Goal: Information Seeking & Learning: Learn about a topic

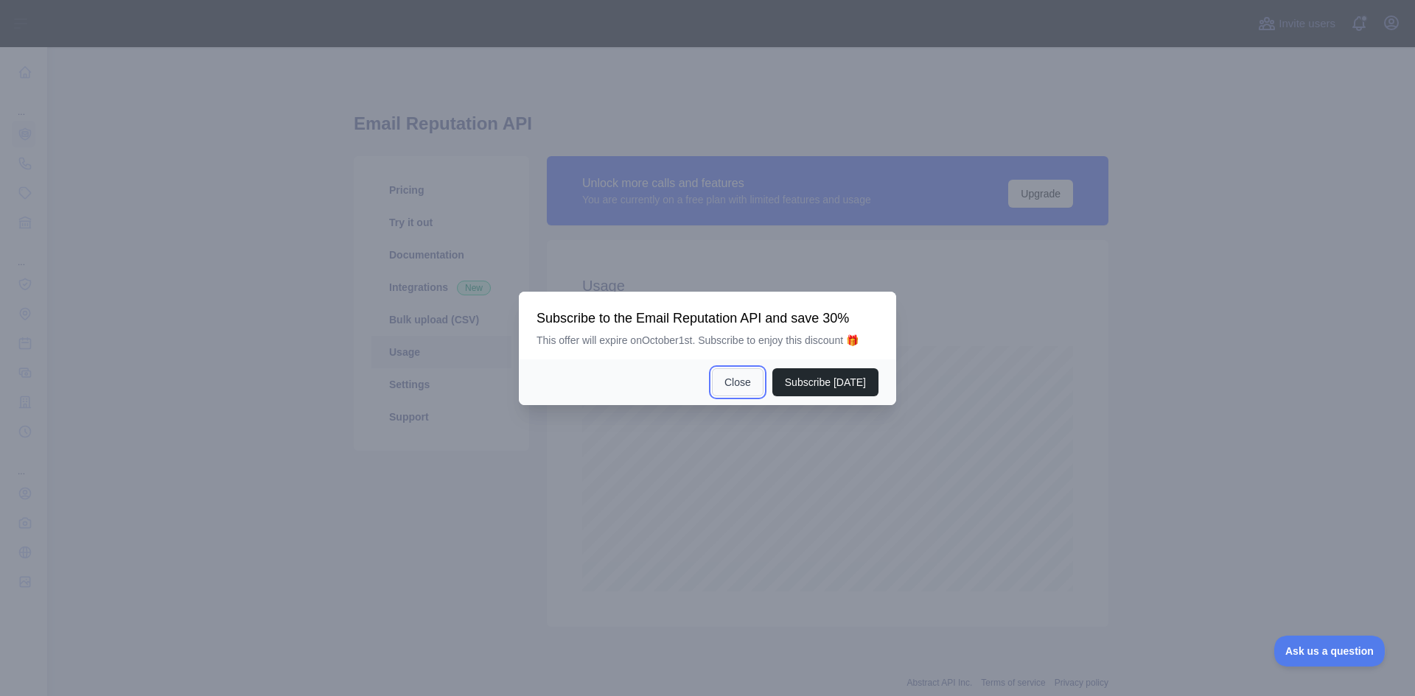
click at [745, 384] on button "Close" at bounding box center [738, 382] width 52 height 28
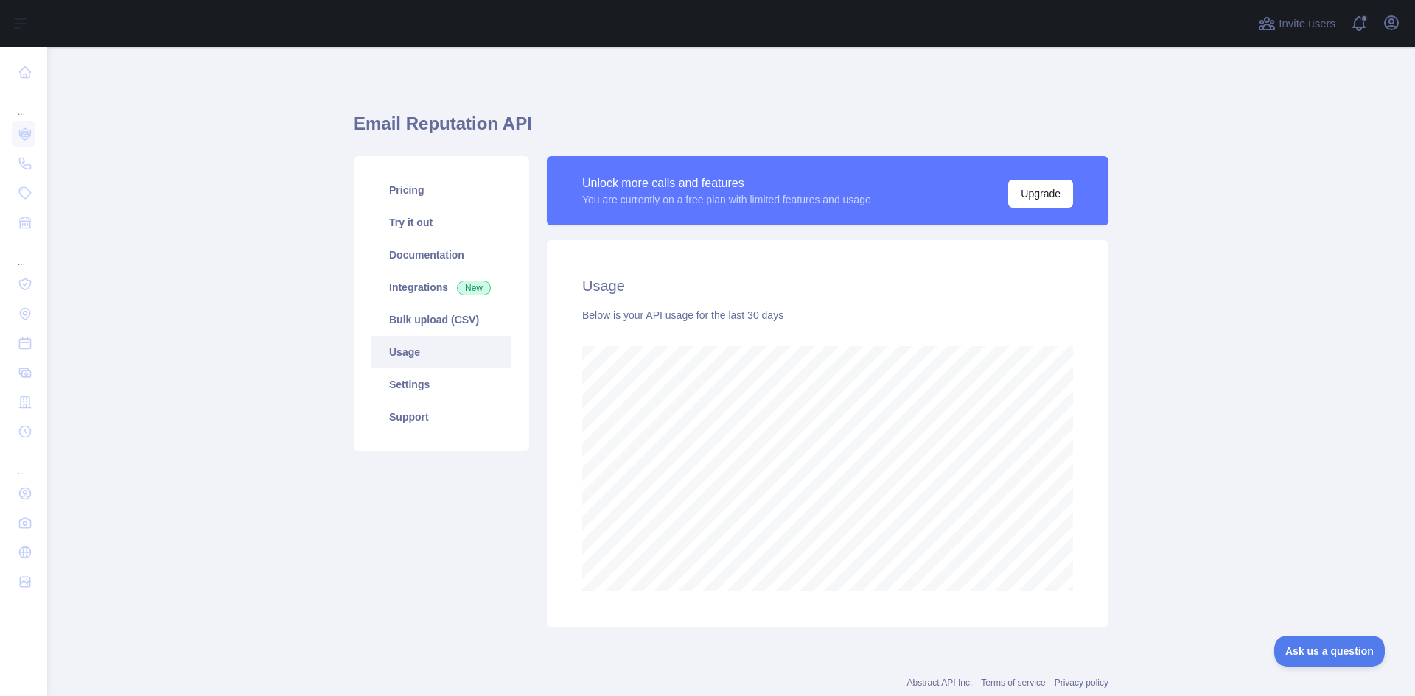
click at [402, 349] on link "Usage" at bounding box center [441, 352] width 140 height 32
click at [414, 220] on link "Try it out" at bounding box center [441, 222] width 140 height 32
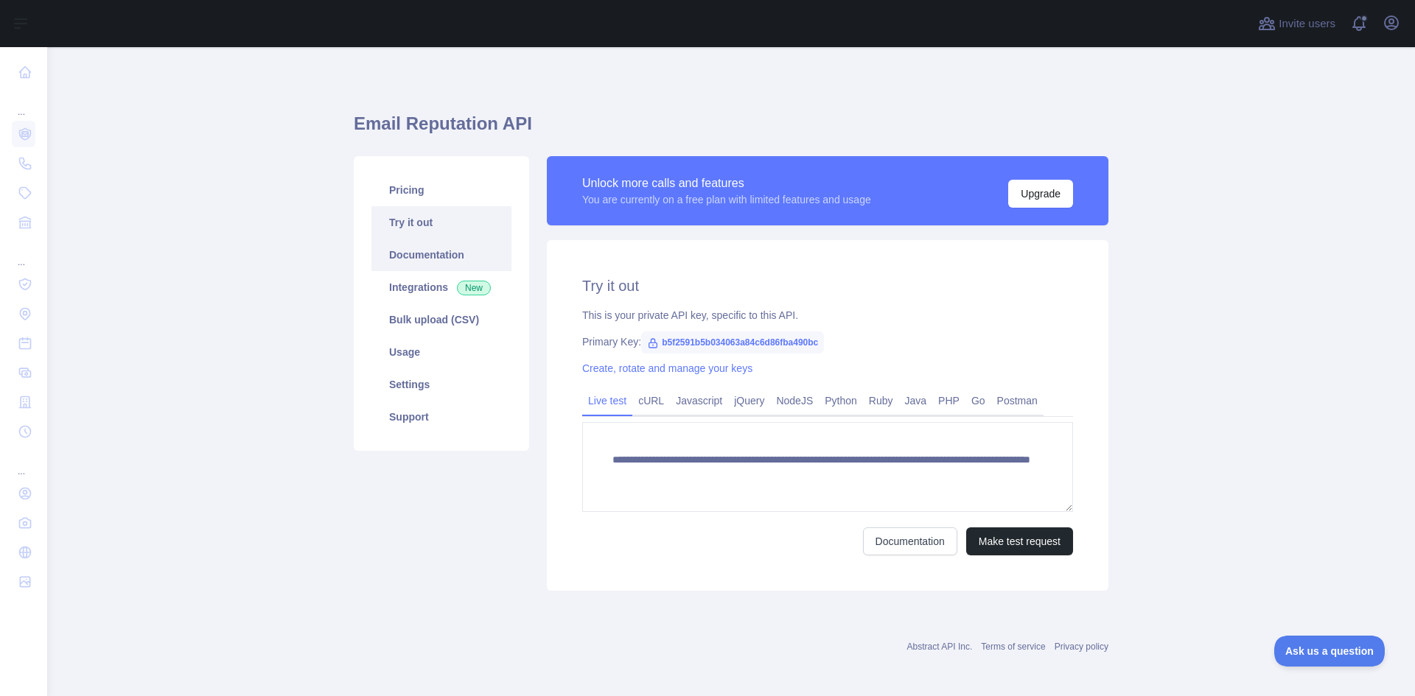
click at [439, 254] on link "Documentation" at bounding box center [441, 255] width 140 height 32
click at [419, 189] on link "Pricing" at bounding box center [441, 190] width 140 height 32
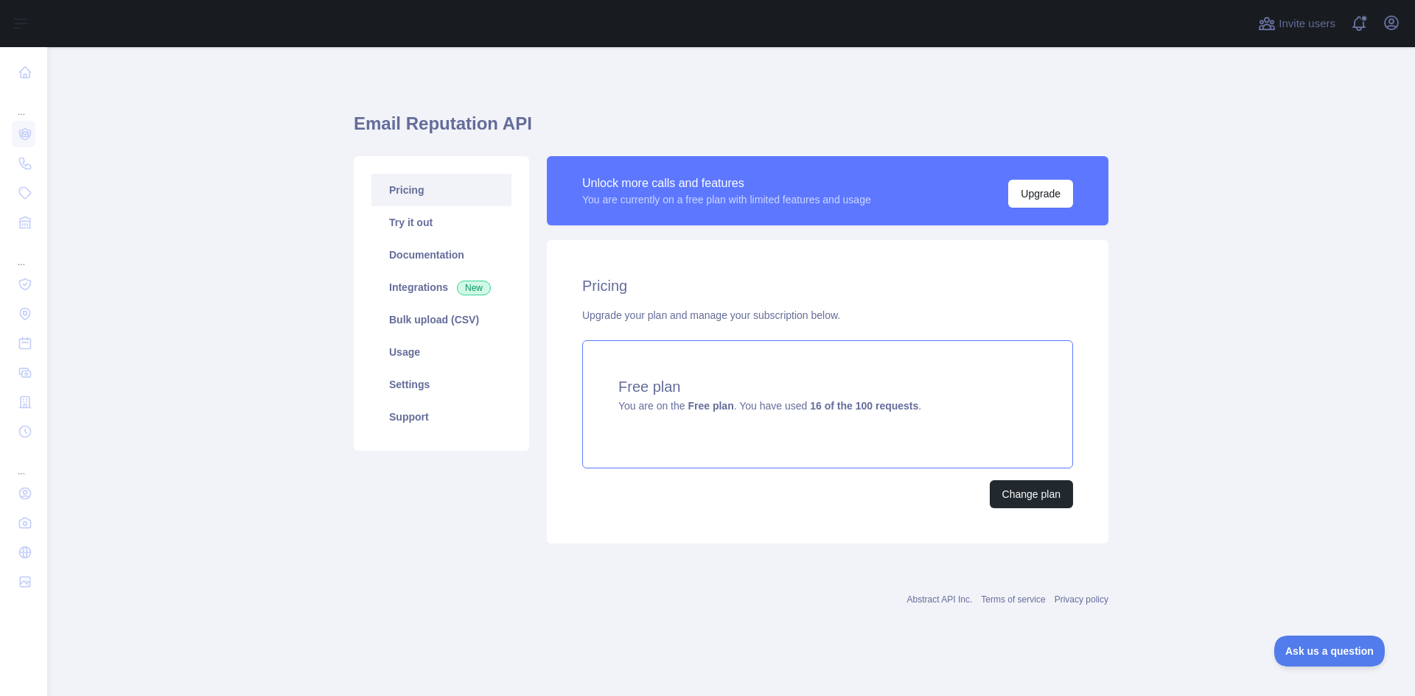
click at [823, 437] on div "Free plan You are on the Free plan . You have used 16 of the 100 requests ." at bounding box center [827, 404] width 491 height 128
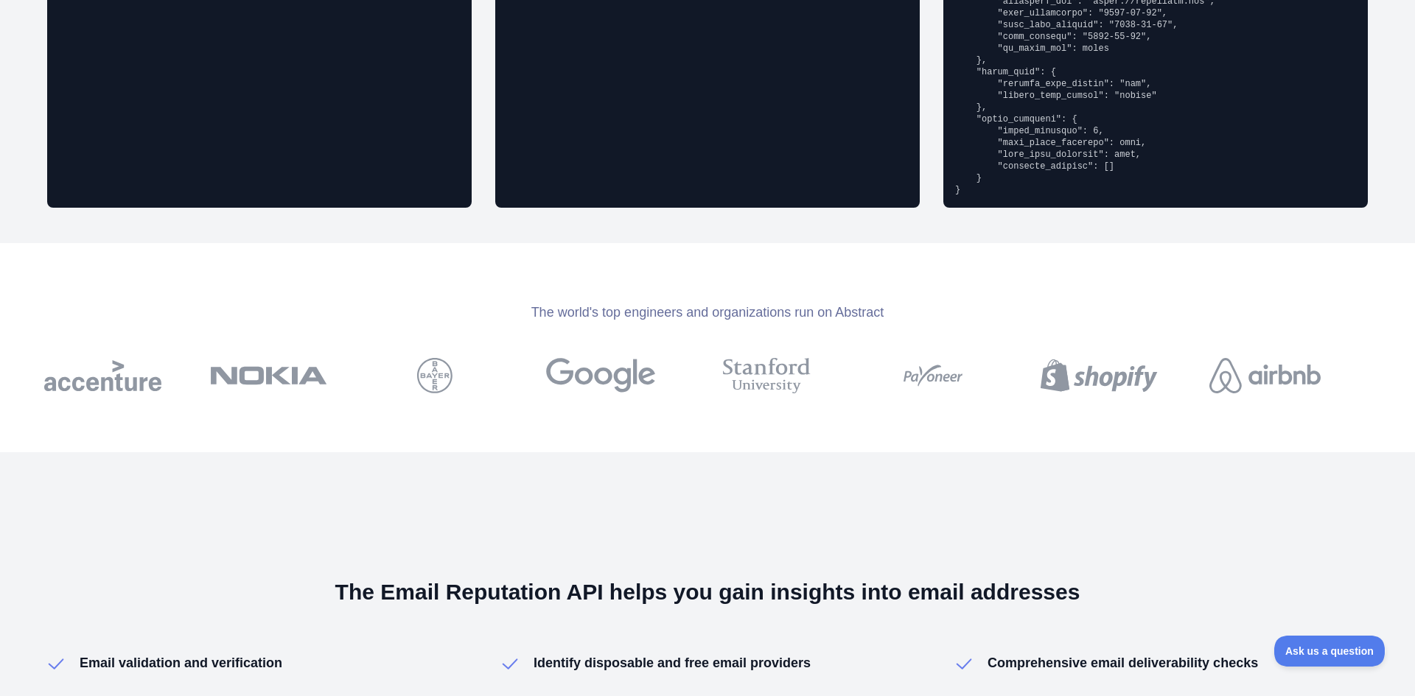
scroll to position [1769, 0]
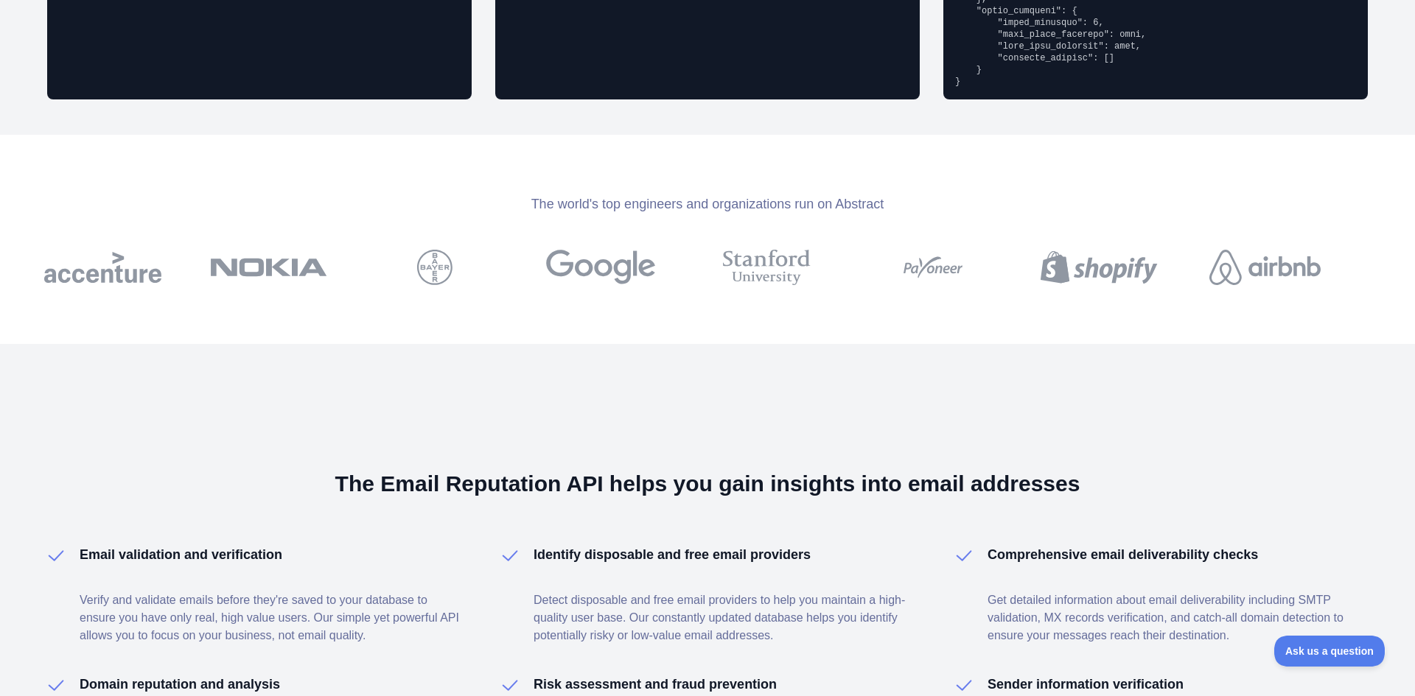
click at [547, 357] on div "The Email Reputation API helps you gain insights into email addresses Email val…" at bounding box center [707, 622] width 1415 height 557
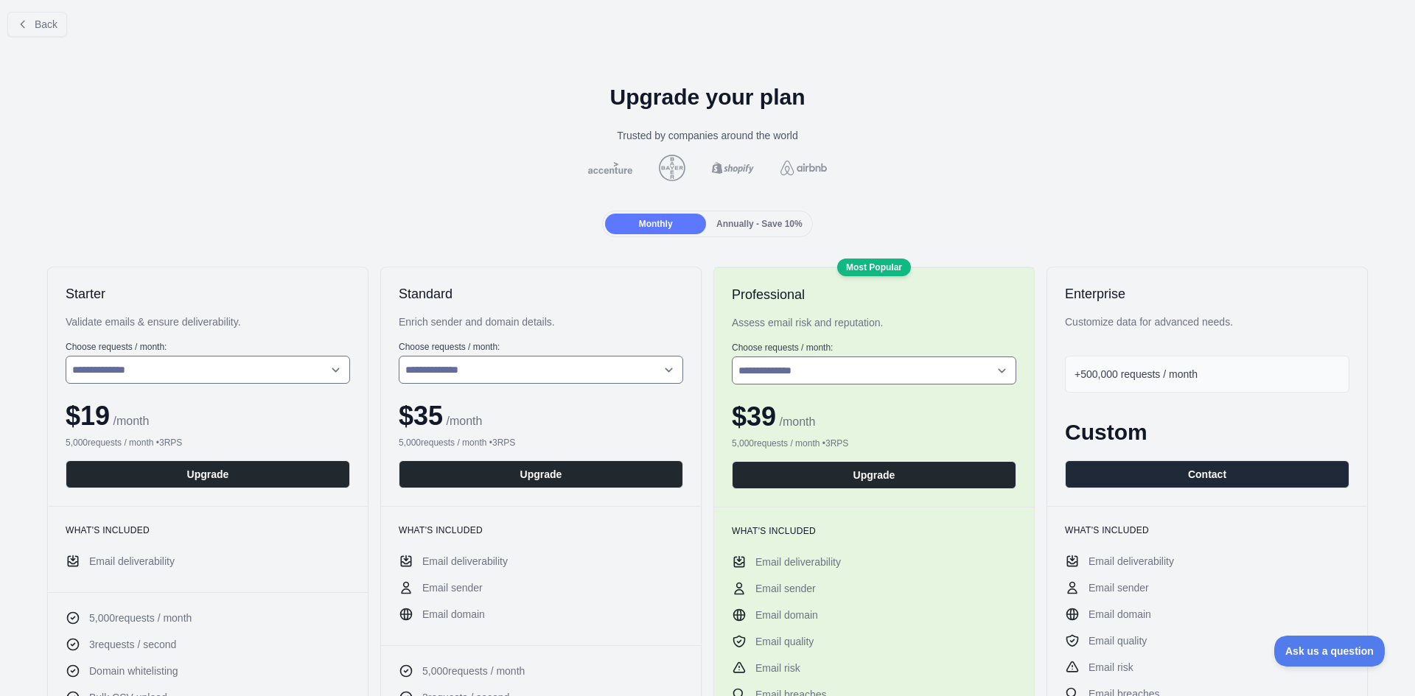
scroll to position [0, 0]
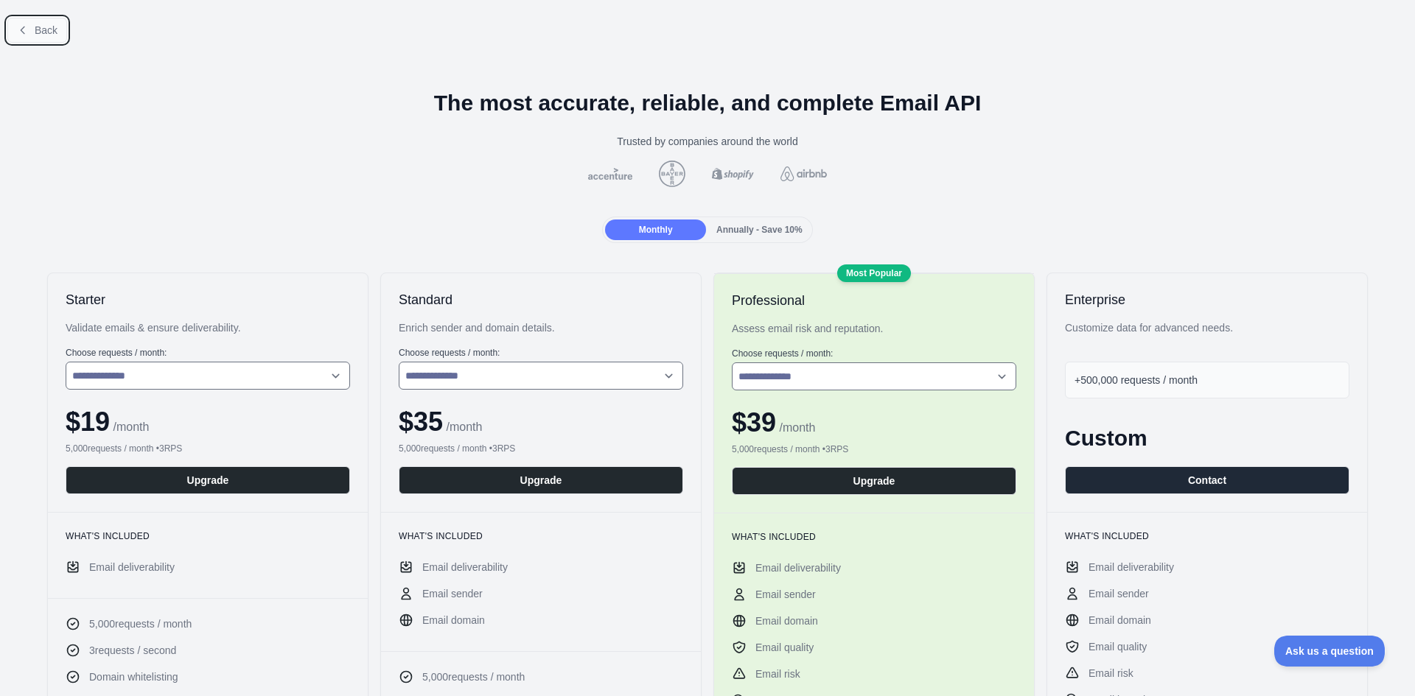
click at [38, 40] on button "Back" at bounding box center [37, 30] width 60 height 25
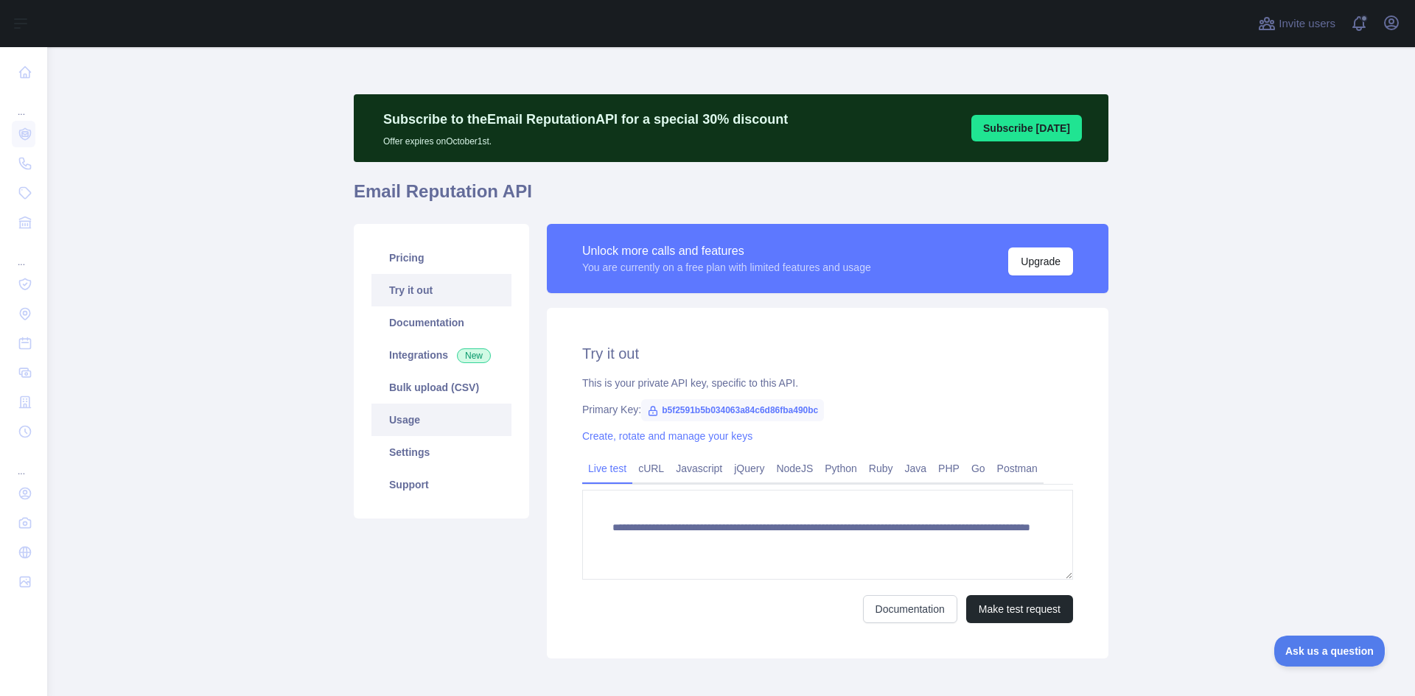
click at [419, 425] on link "Usage" at bounding box center [441, 420] width 140 height 32
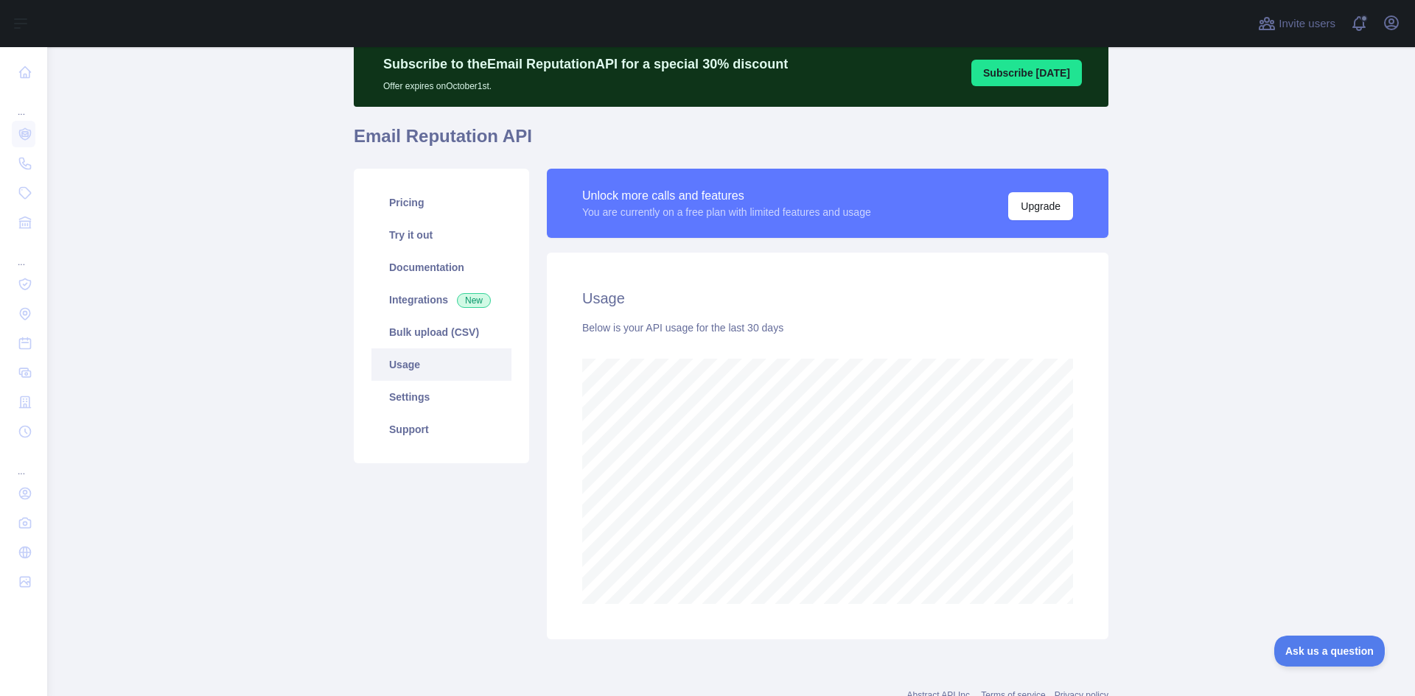
scroll to position [108, 0]
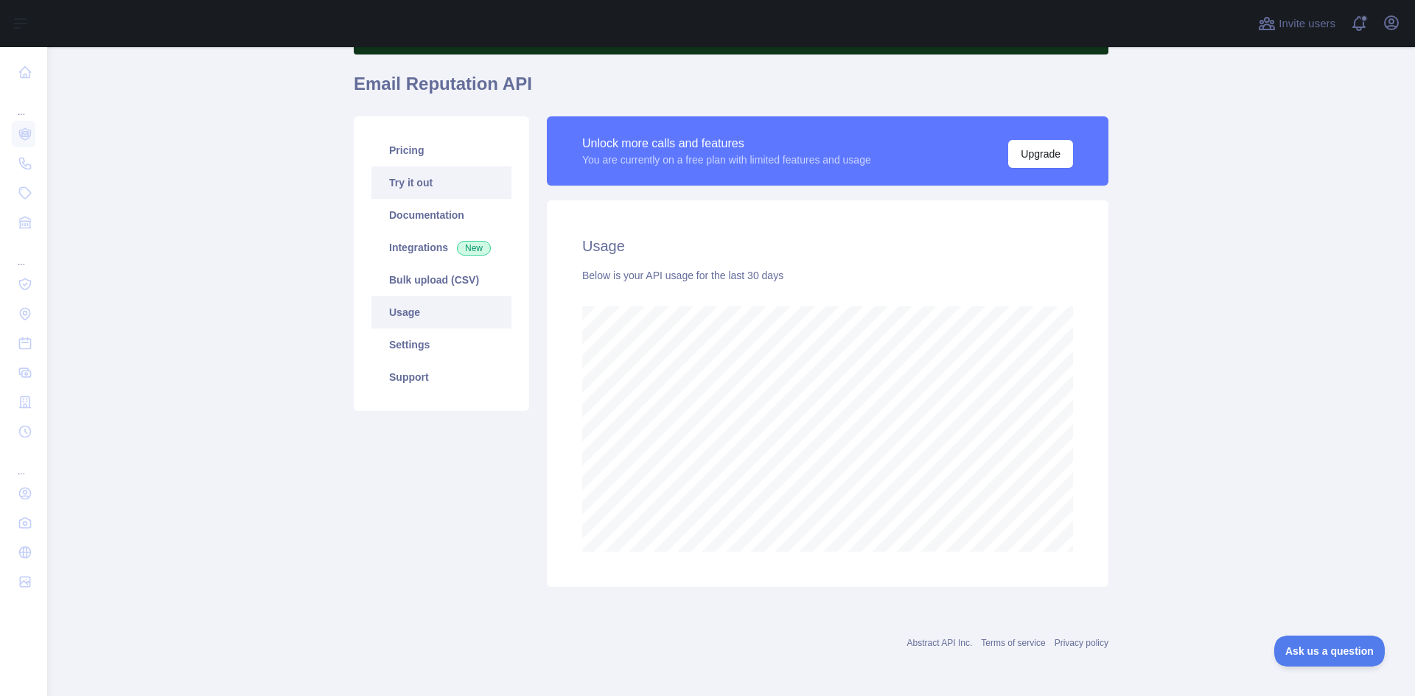
click at [422, 193] on link "Try it out" at bounding box center [441, 183] width 140 height 32
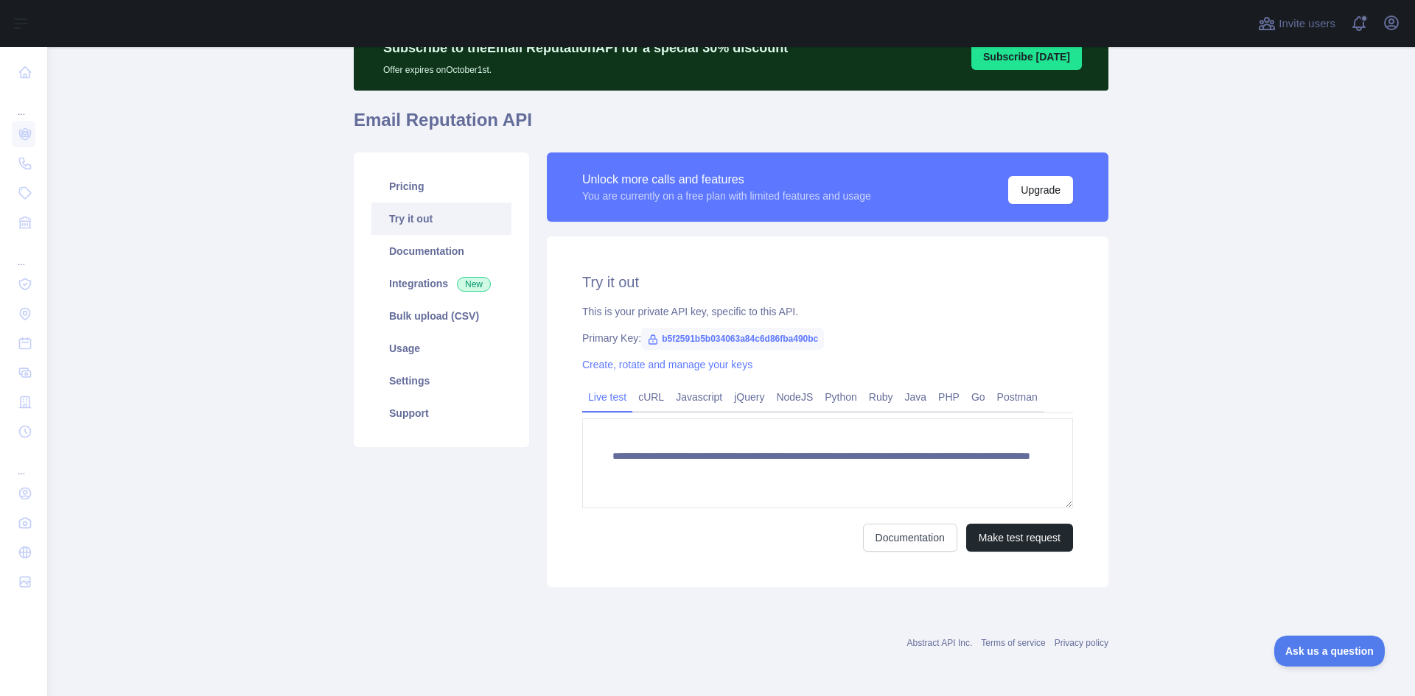
scroll to position [71, 0]
click at [417, 190] on link "Pricing" at bounding box center [441, 186] width 140 height 32
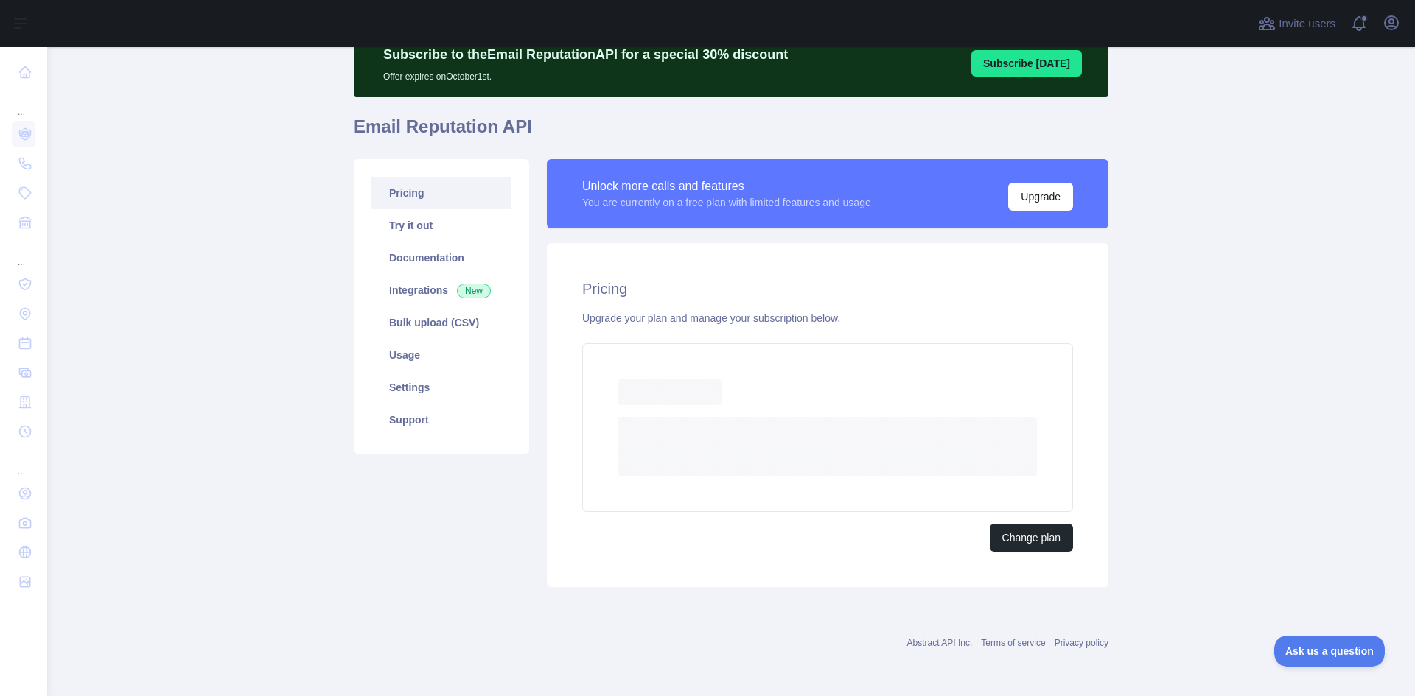
scroll to position [24, 0]
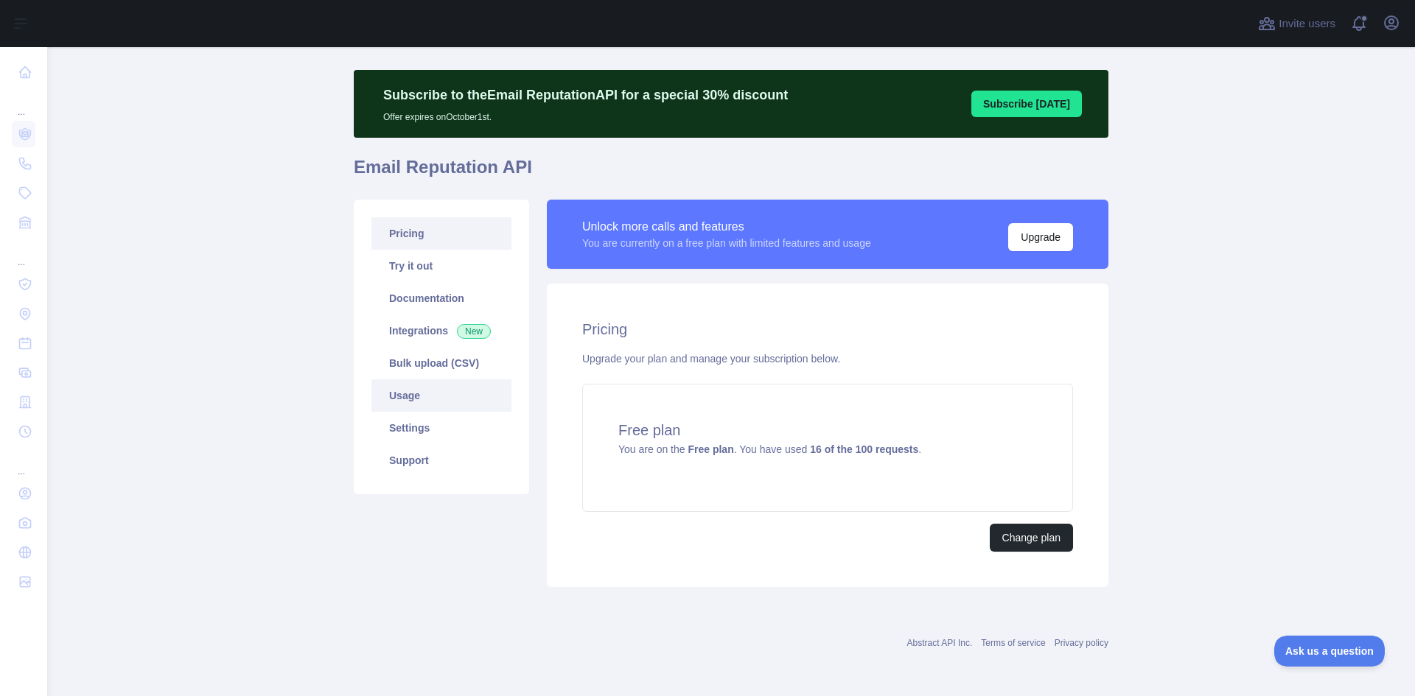
click at [421, 394] on link "Usage" at bounding box center [441, 396] width 140 height 32
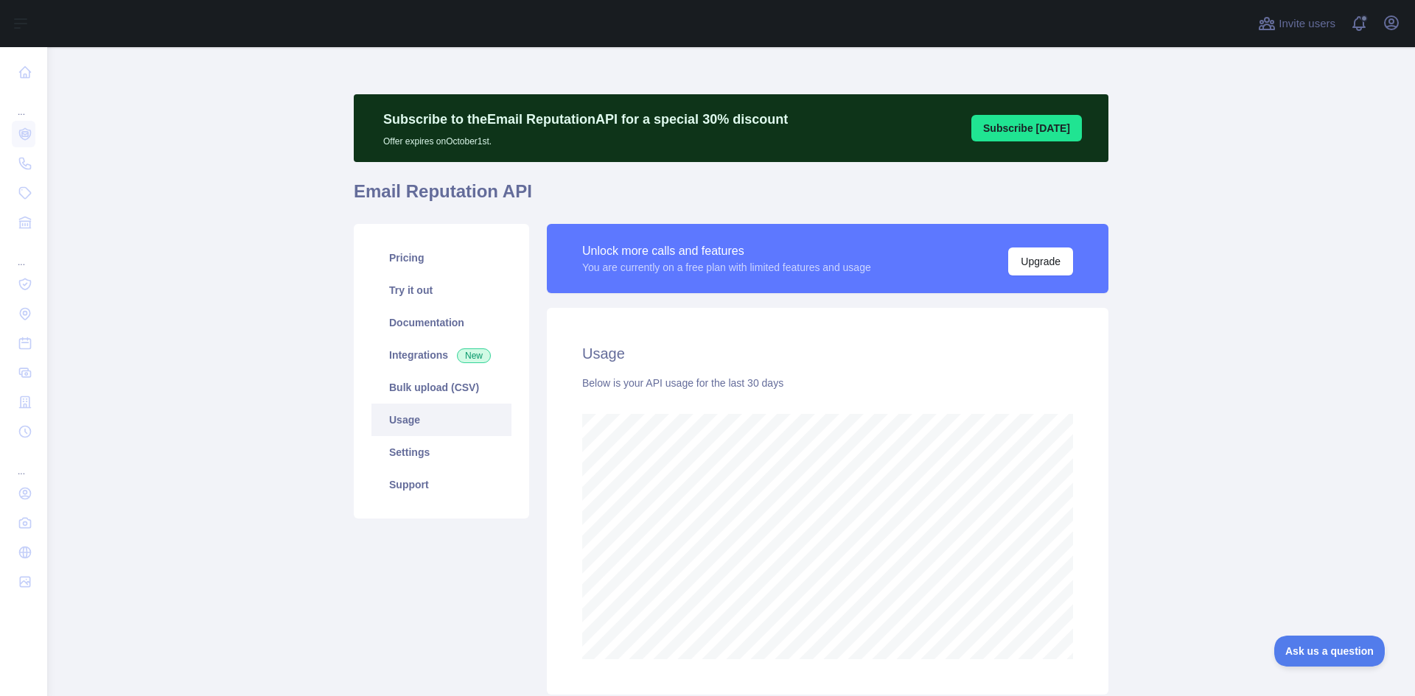
scroll to position [649, 1357]
click at [416, 260] on link "Pricing" at bounding box center [441, 258] width 140 height 32
